Goal: Transaction & Acquisition: Purchase product/service

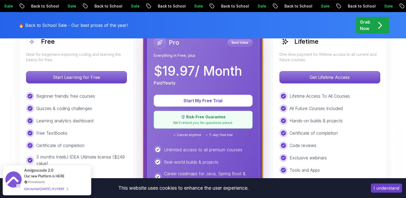
scroll to position [161, 0]
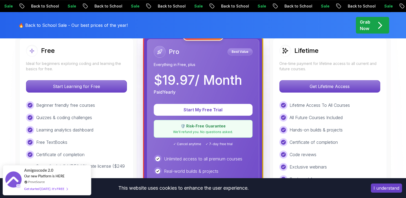
click at [65, 25] on p "🔥 Back to School Sale - Our best prices of the year!" at bounding box center [73, 25] width 109 height 6
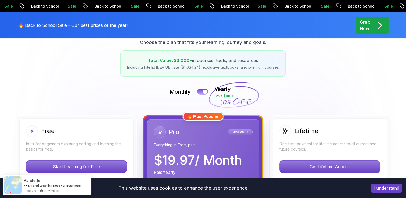
scroll to position [54, 0]
